Goal: Information Seeking & Learning: Learn about a topic

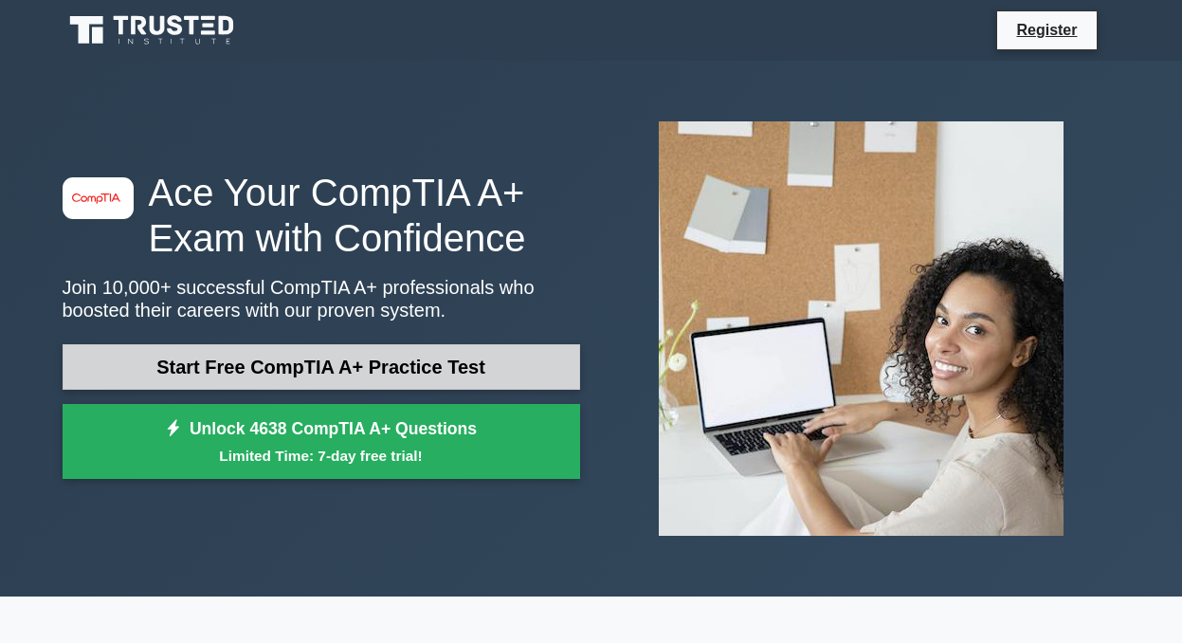
click at [508, 368] on link "Start Free CompTIA A+ Practice Test" at bounding box center [322, 366] width 518 height 45
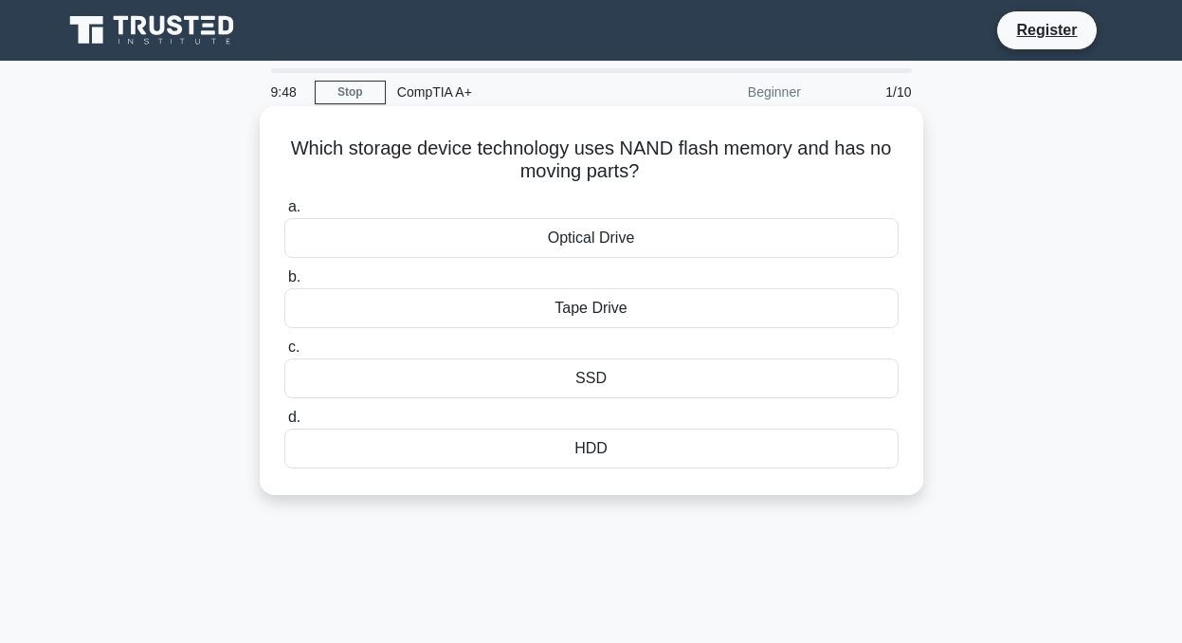
click at [625, 386] on div "SSD" at bounding box center [591, 378] width 614 height 40
click at [284, 354] on input "c. SSD" at bounding box center [284, 347] width 0 height 12
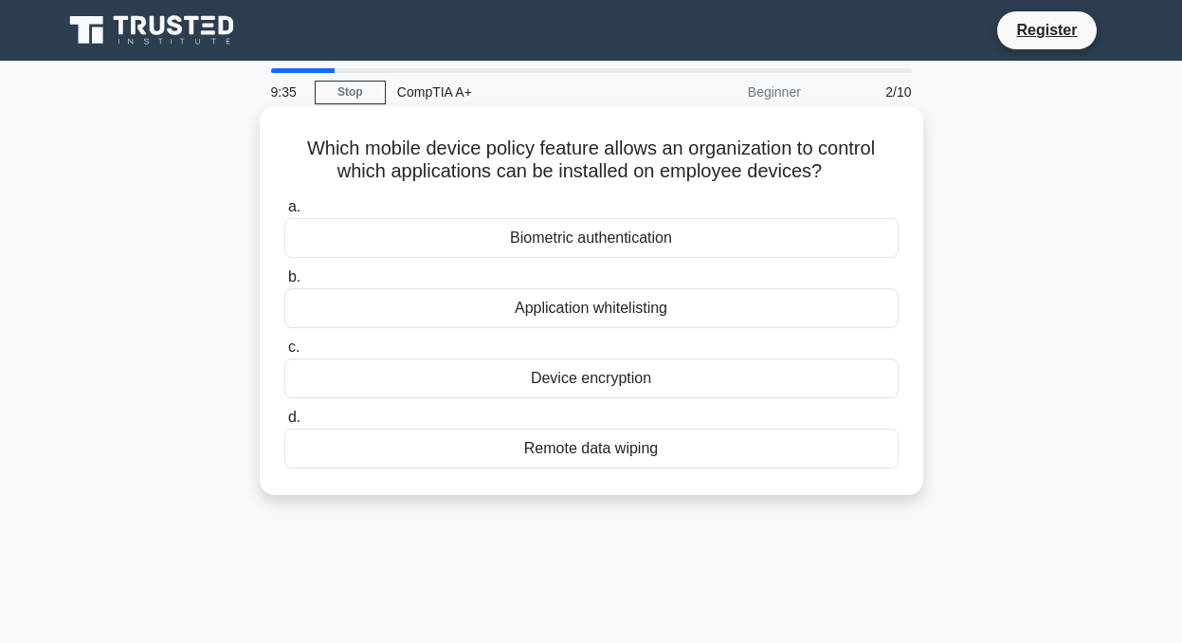
click at [645, 457] on div "Remote data wiping" at bounding box center [591, 448] width 614 height 40
click at [284, 424] on input "d. Remote data wiping" at bounding box center [284, 417] width 0 height 12
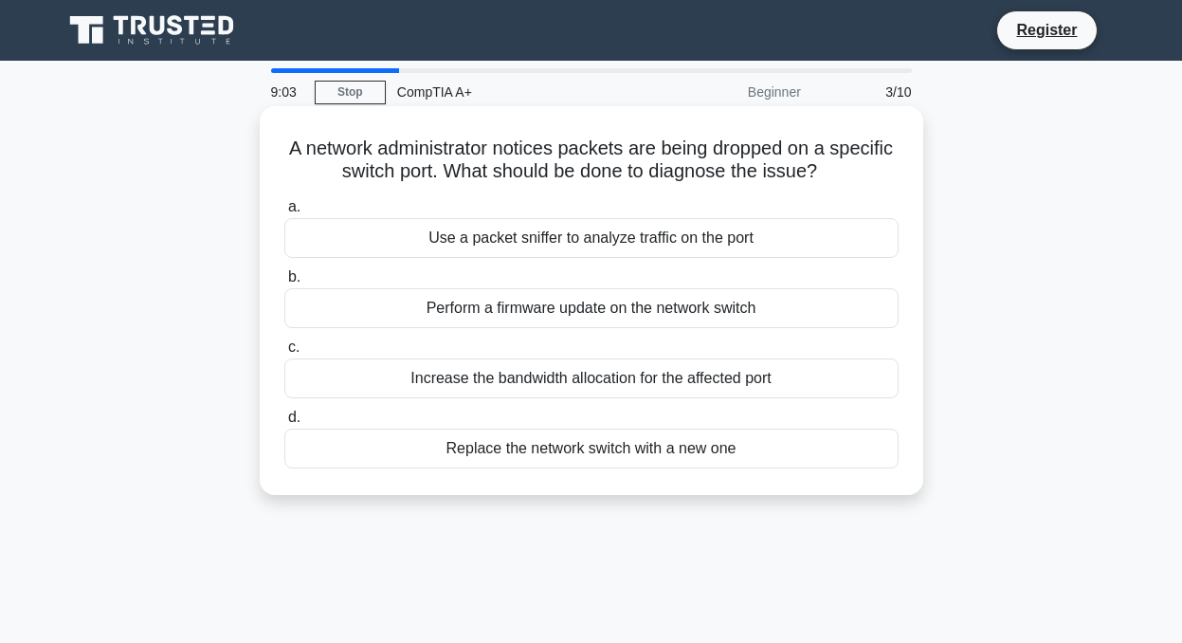
click at [758, 315] on div "Perform a firmware update on the network switch" at bounding box center [591, 308] width 614 height 40
click at [284, 283] on input "b. Perform a firmware update on the network switch" at bounding box center [284, 277] width 0 height 12
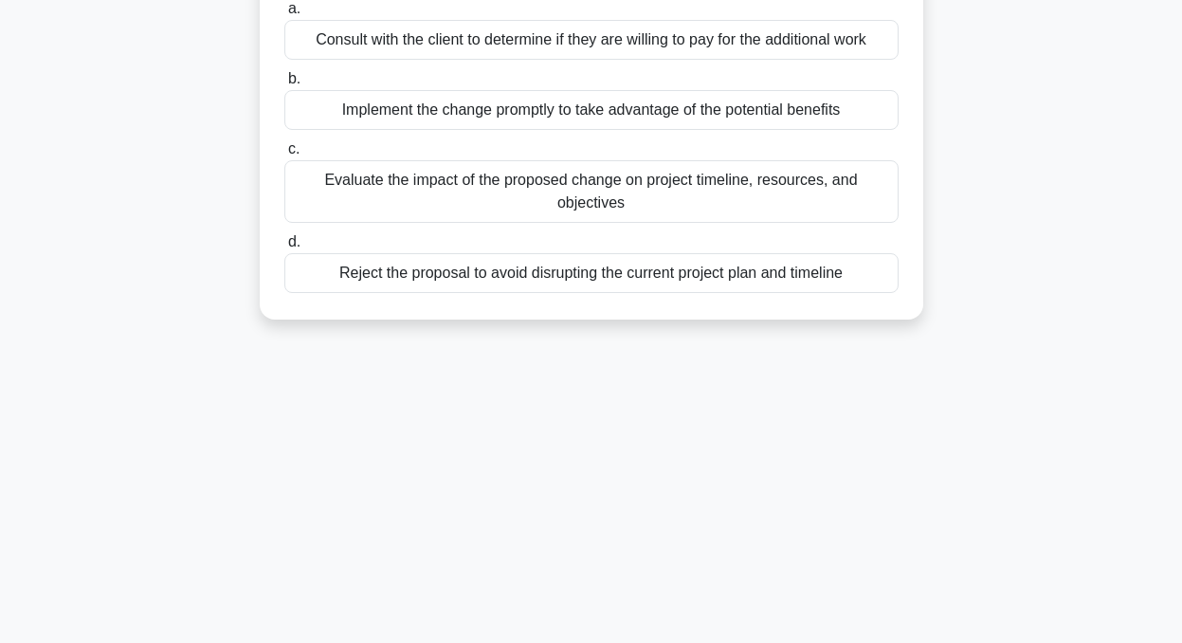
scroll to position [48, 0]
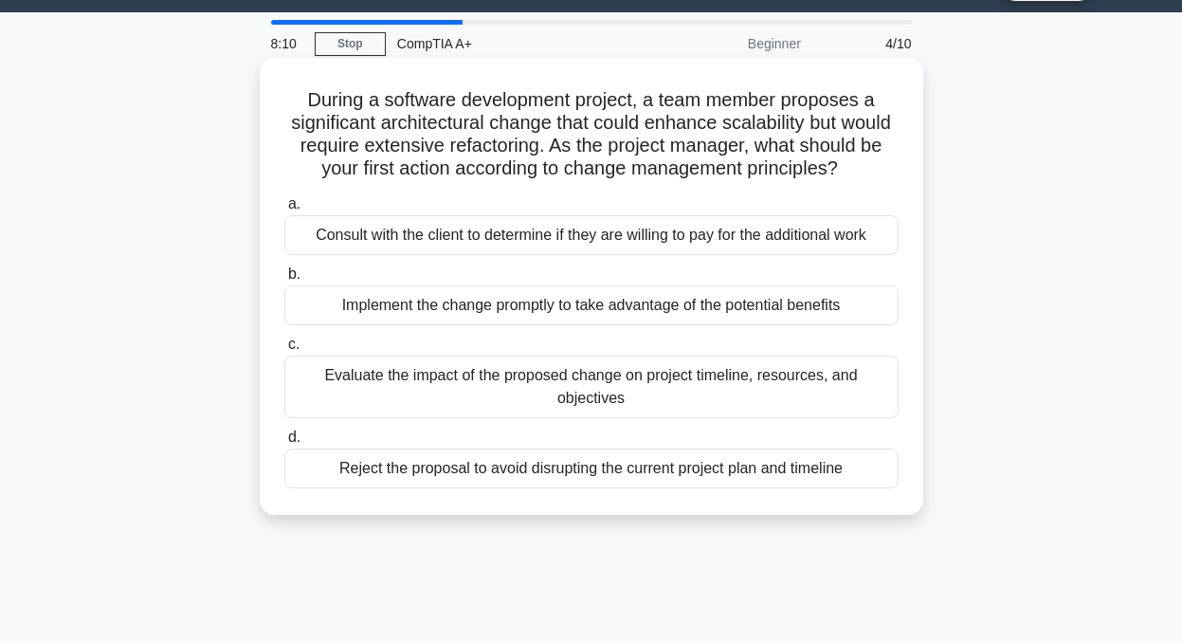
click at [606, 241] on div "Consult with the client to determine if they are willing to pay for the additio…" at bounding box center [591, 235] width 614 height 40
click at [284, 210] on input "a. Consult with the client to determine if they are willing to pay for the addi…" at bounding box center [284, 204] width 0 height 12
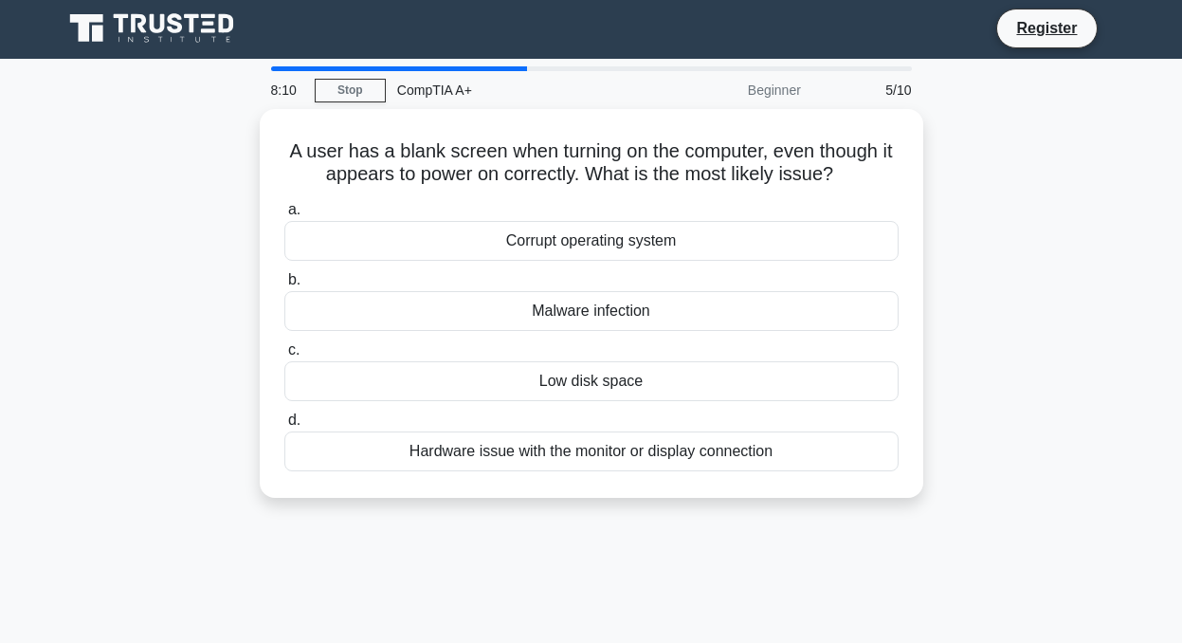
scroll to position [0, 0]
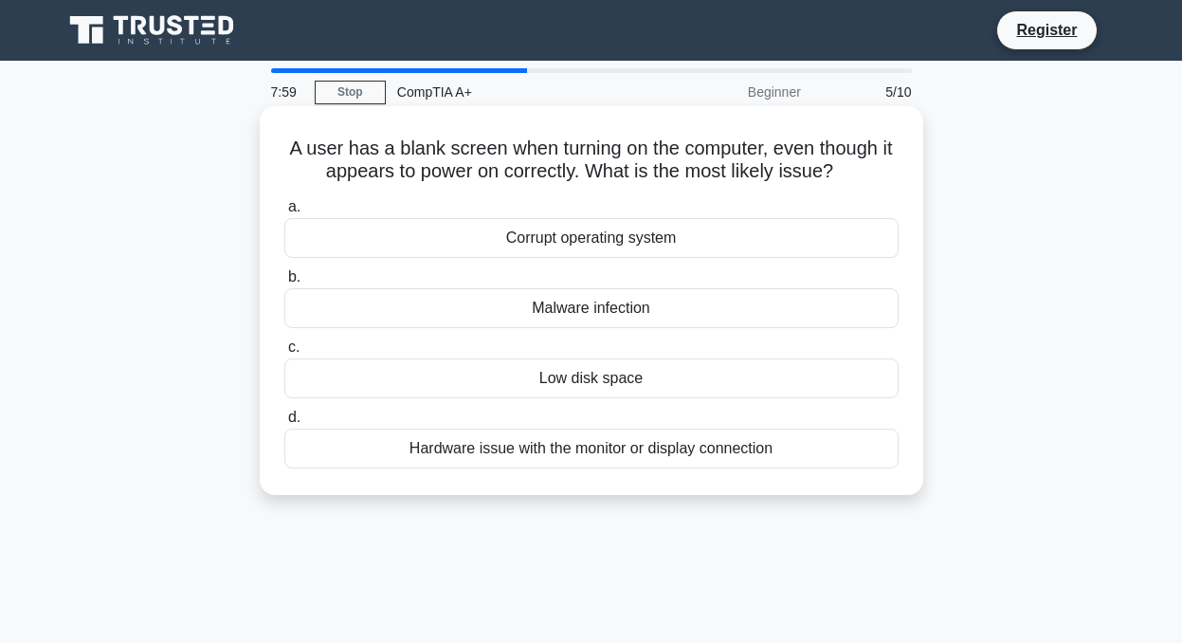
click at [592, 456] on div "Hardware issue with the monitor or display connection" at bounding box center [591, 448] width 614 height 40
click at [284, 424] on input "d. Hardware issue with the monitor or display connection" at bounding box center [284, 417] width 0 height 12
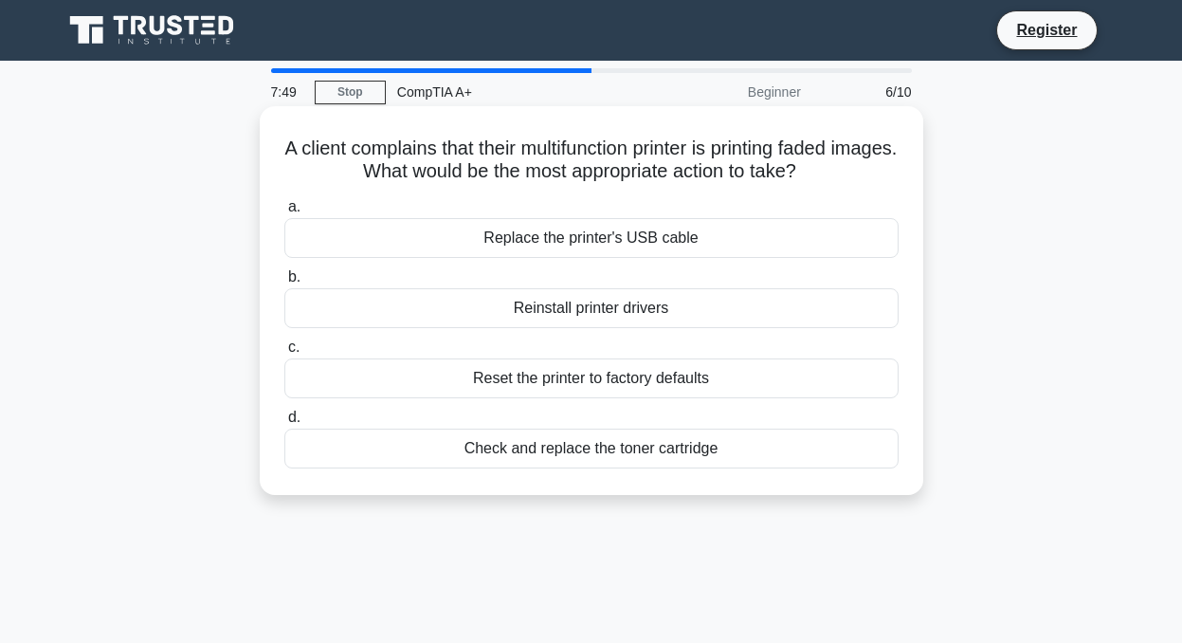
click at [618, 455] on div "Check and replace the toner cartridge" at bounding box center [591, 448] width 614 height 40
click at [284, 424] on input "d. Check and replace the toner cartridge" at bounding box center [284, 417] width 0 height 12
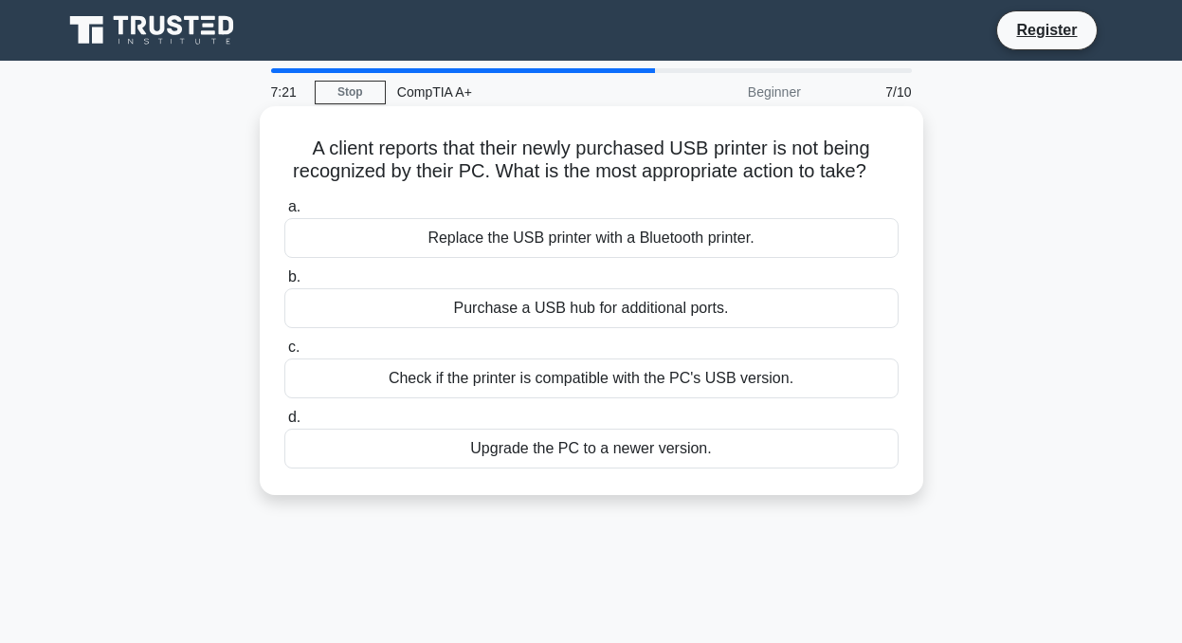
click at [725, 384] on div "Check if the printer is compatible with the PC's USB version." at bounding box center [591, 378] width 614 height 40
click at [284, 354] on input "c. Check if the printer is compatible with the PC's USB version." at bounding box center [284, 347] width 0 height 12
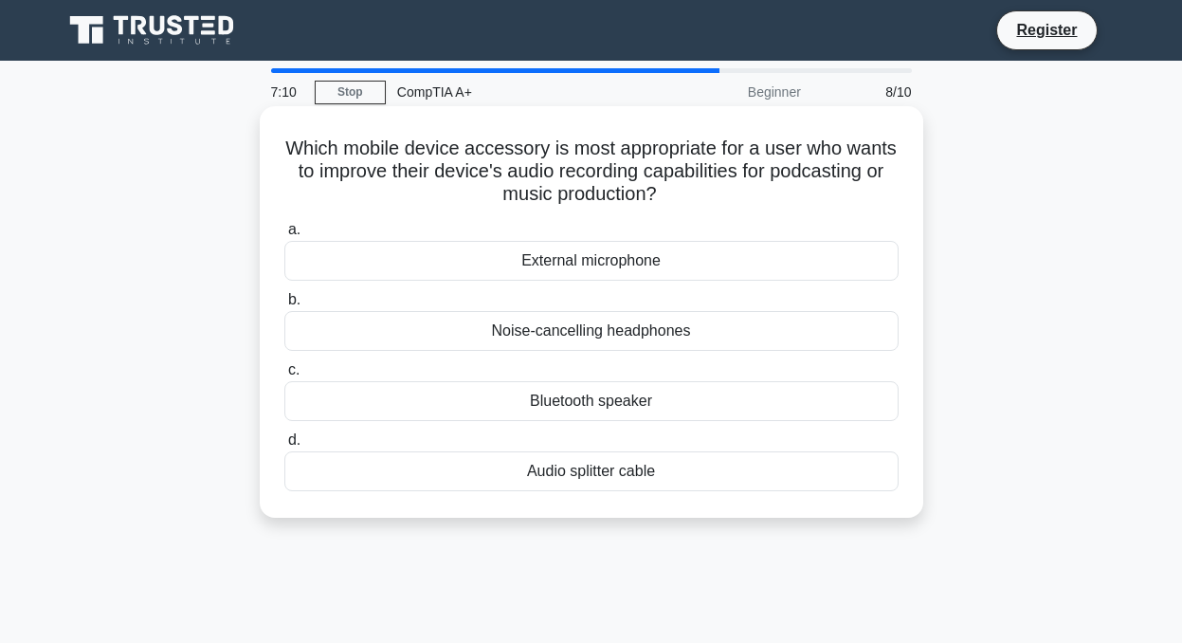
click at [646, 263] on div "External microphone" at bounding box center [591, 261] width 614 height 40
click at [284, 236] on input "a. External microphone" at bounding box center [284, 230] width 0 height 12
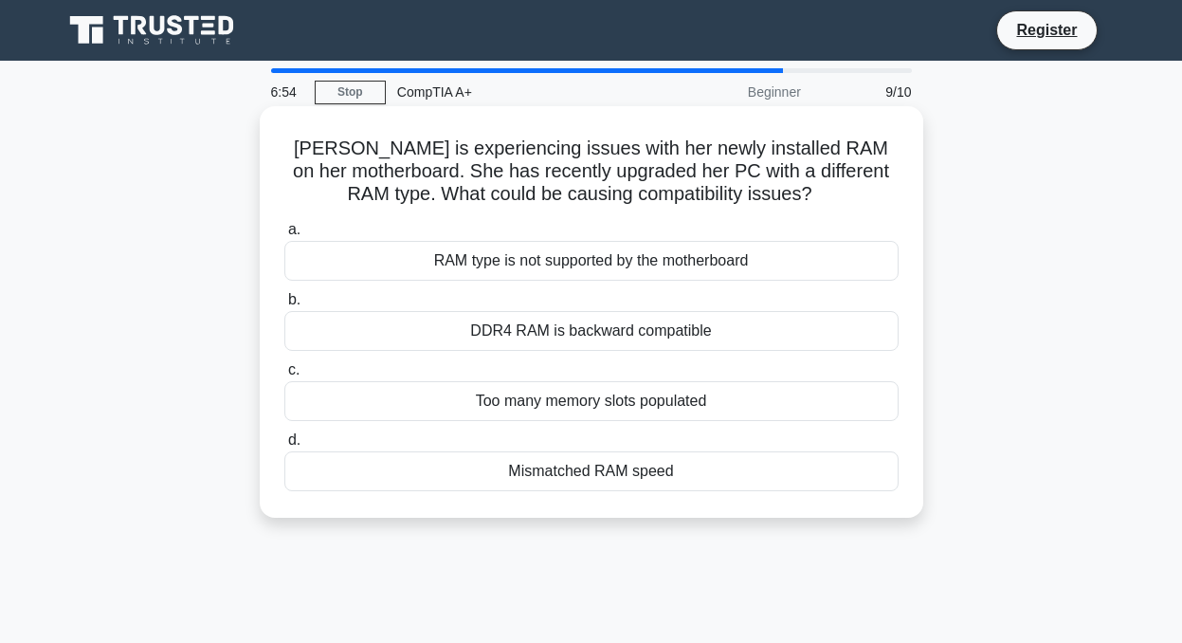
click at [837, 252] on div "RAM type is not supported by the motherboard" at bounding box center [591, 261] width 614 height 40
click at [284, 236] on input "a. RAM type is not supported by the motherboard" at bounding box center [284, 230] width 0 height 12
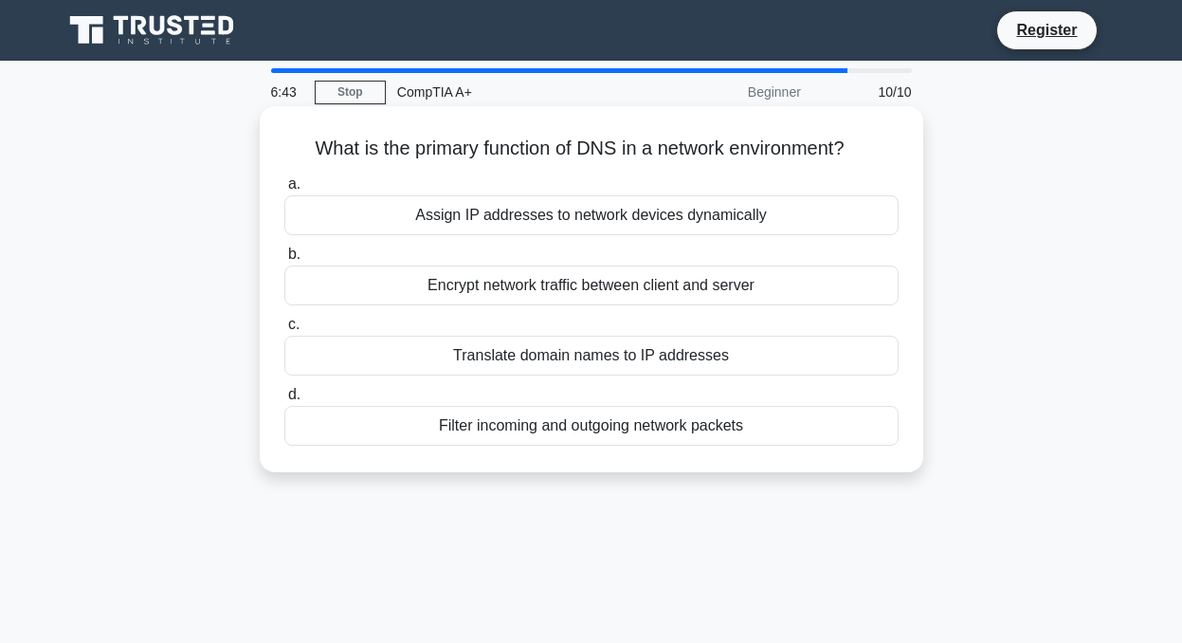
click at [634, 350] on div "Translate domain names to IP addresses" at bounding box center [591, 356] width 614 height 40
click at [284, 331] on input "c. Translate domain names to IP addresses" at bounding box center [284, 324] width 0 height 12
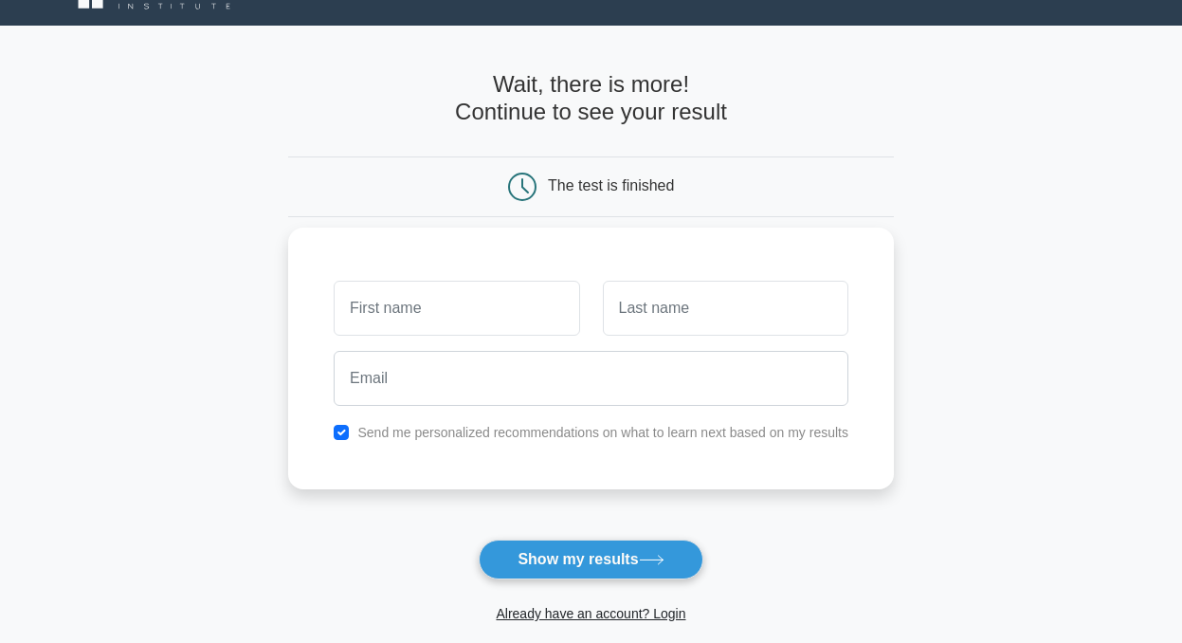
scroll to position [310, 0]
